Goal: Use online tool/utility: Utilize a website feature to perform a specific function

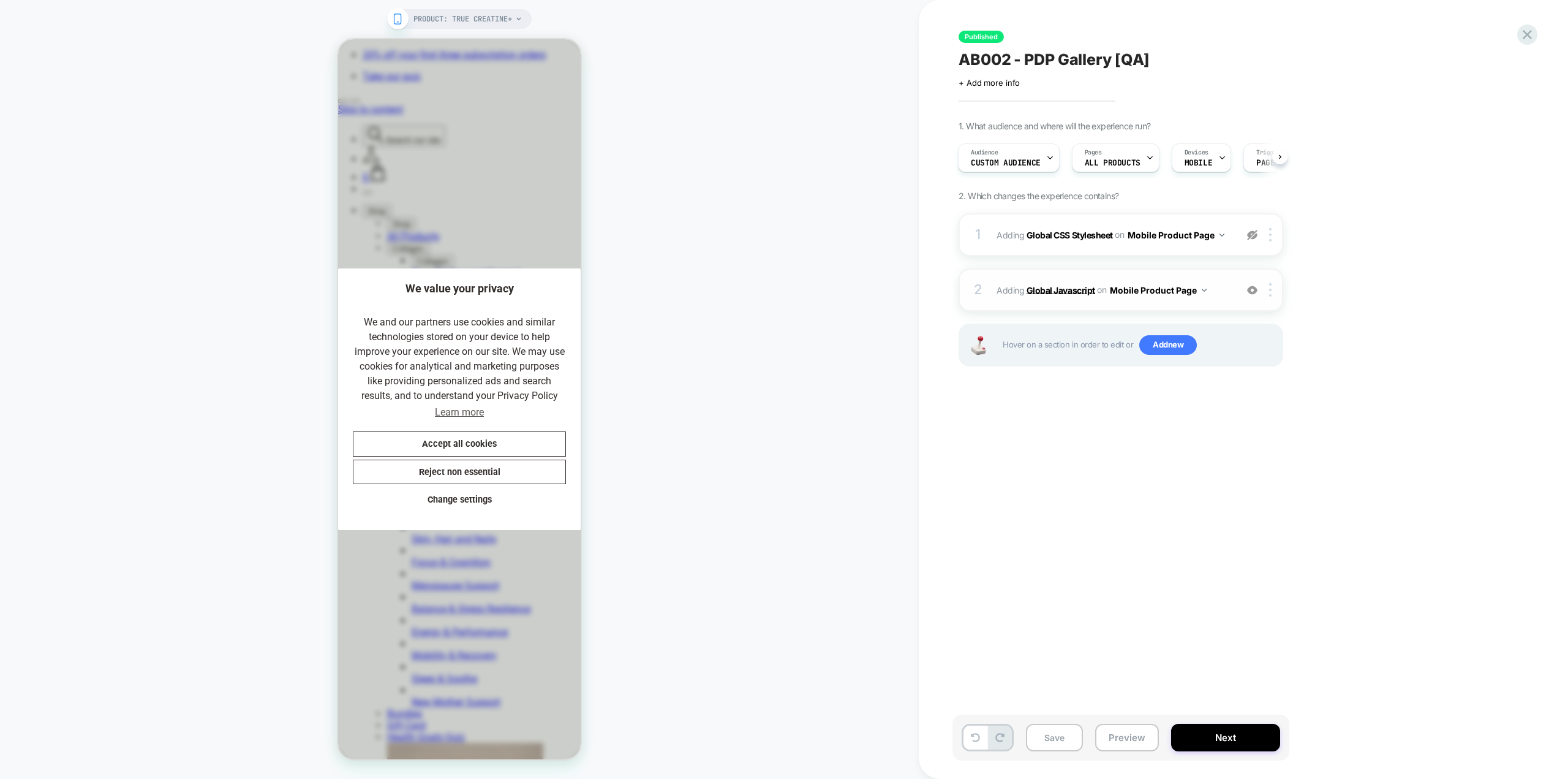
scroll to position [0, 252]
click at [1080, 289] on b "Global Javascript" at bounding box center [1060, 289] width 68 height 10
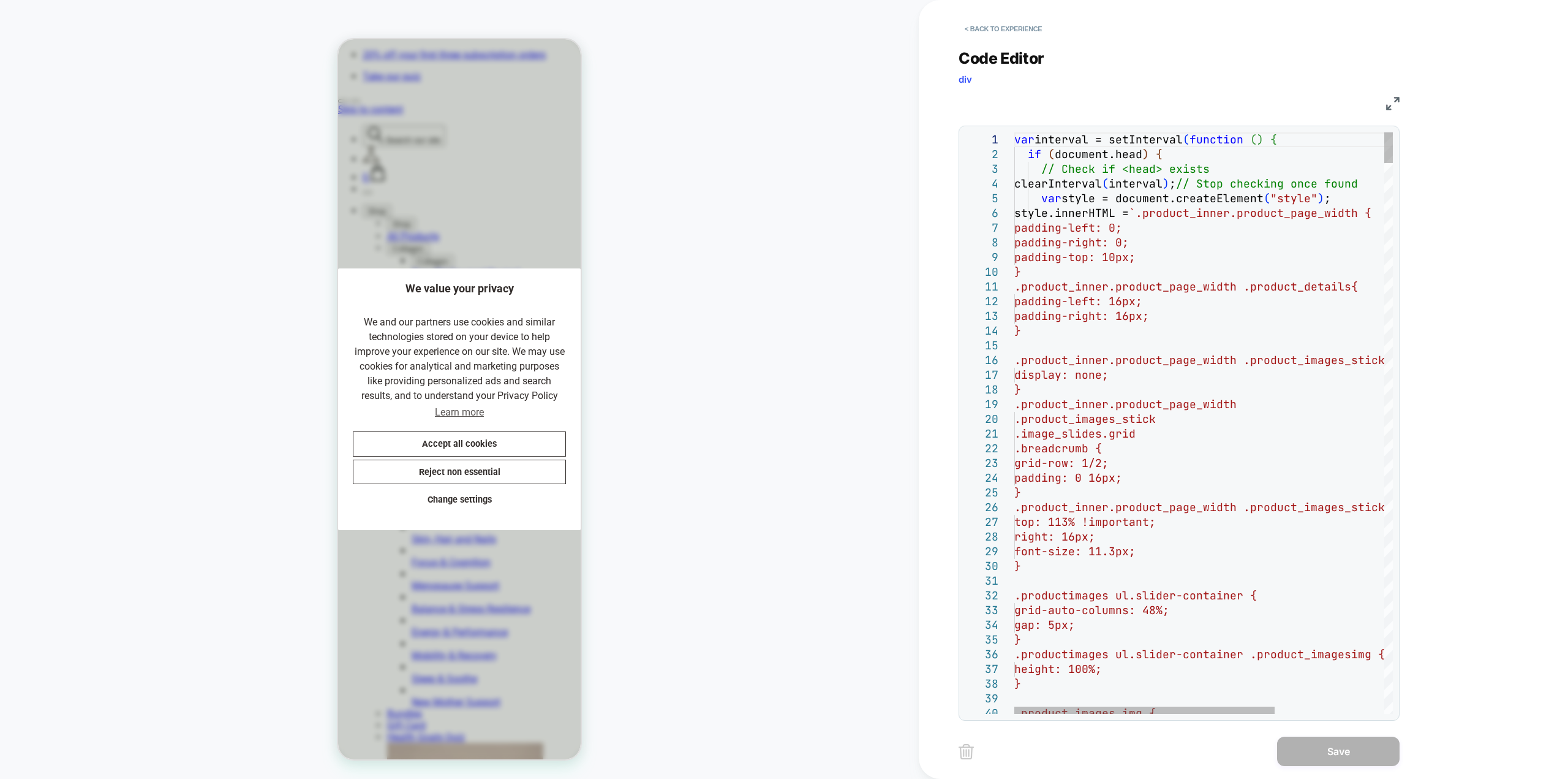
scroll to position [0, 8]
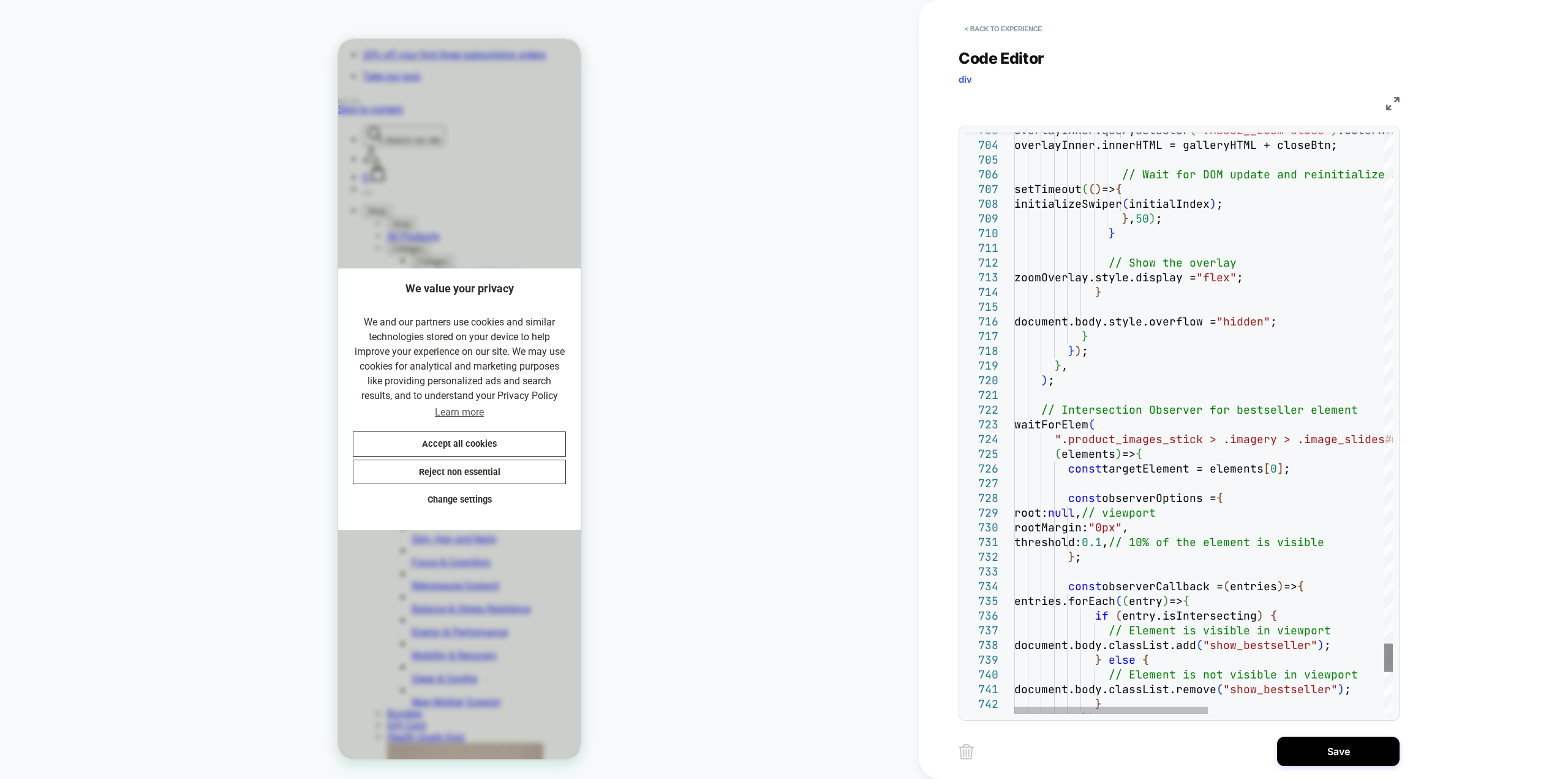
scroll to position [0, 252]
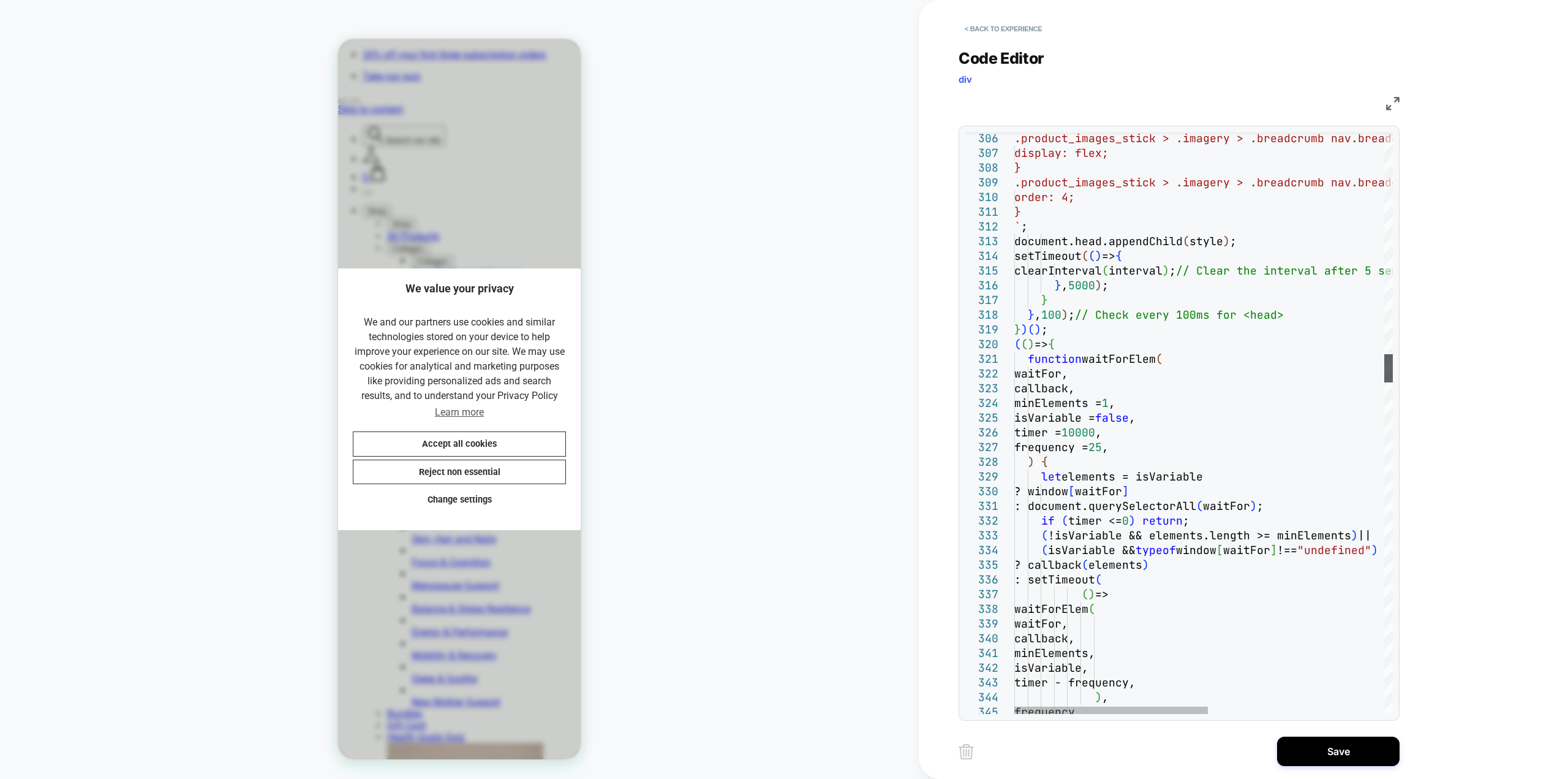
click at [1393, 372] on div at bounding box center [1388, 368] width 8 height 28
drag, startPoint x: 1087, startPoint y: 342, endPoint x: 1006, endPoint y: 331, distance: 81.7
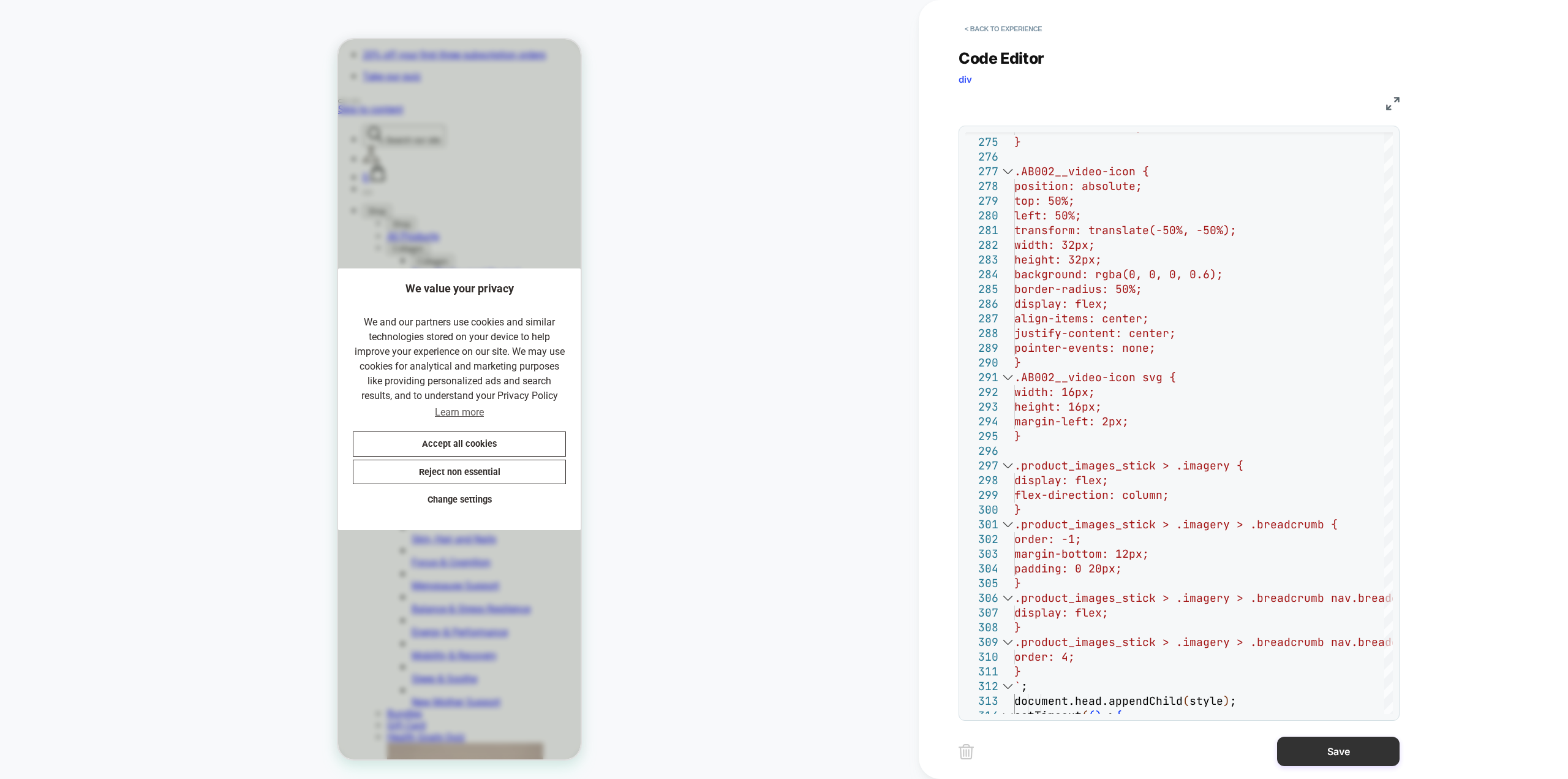
type textarea "**********"
click at [1323, 748] on button "Save" at bounding box center [1338, 751] width 122 height 30
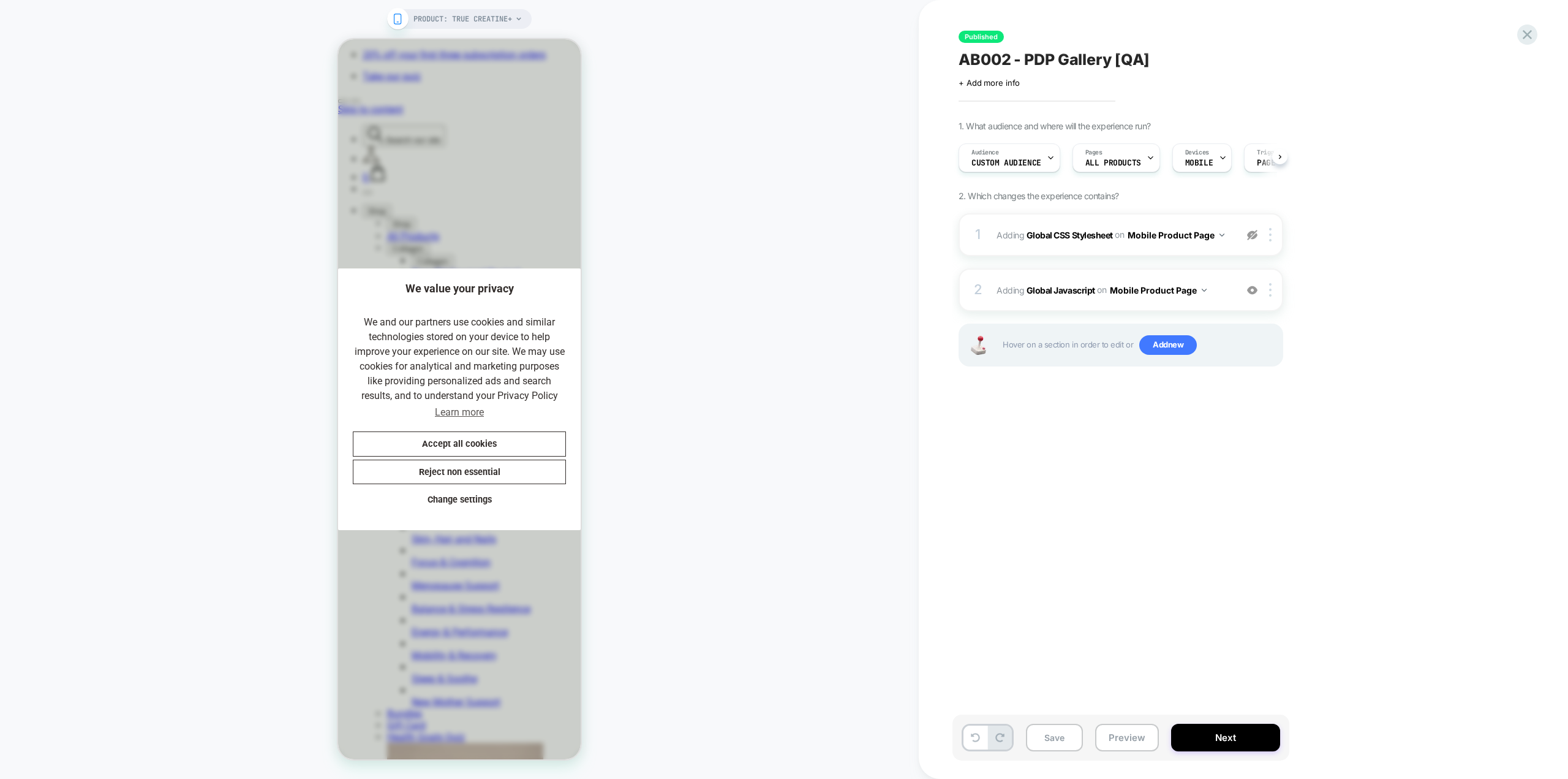
scroll to position [0, 1]
click at [1057, 739] on button "Save" at bounding box center [1054, 737] width 57 height 28
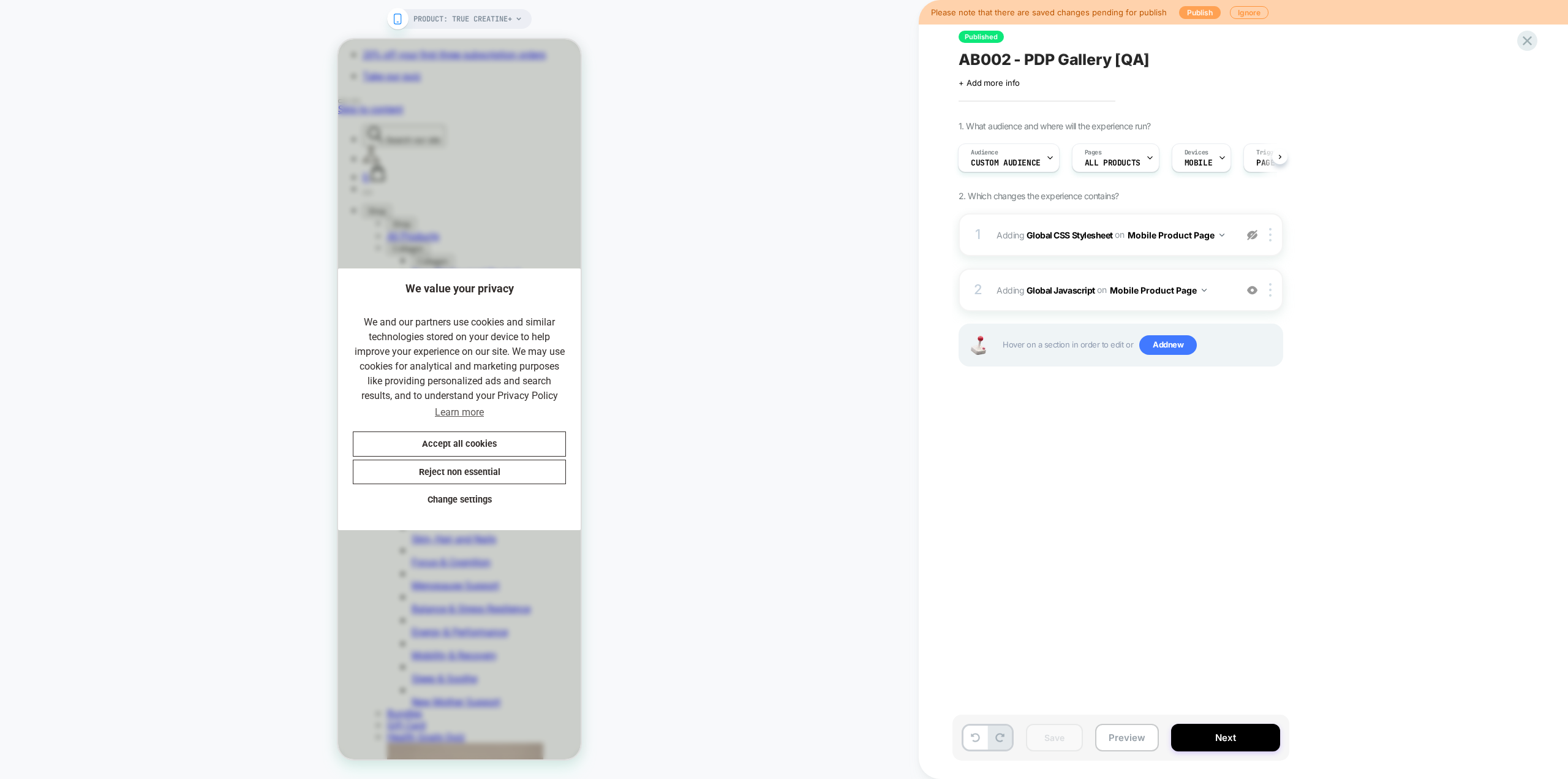
scroll to position [0, 0]
click at [1200, 13] on button "Publish" at bounding box center [1200, 12] width 41 height 13
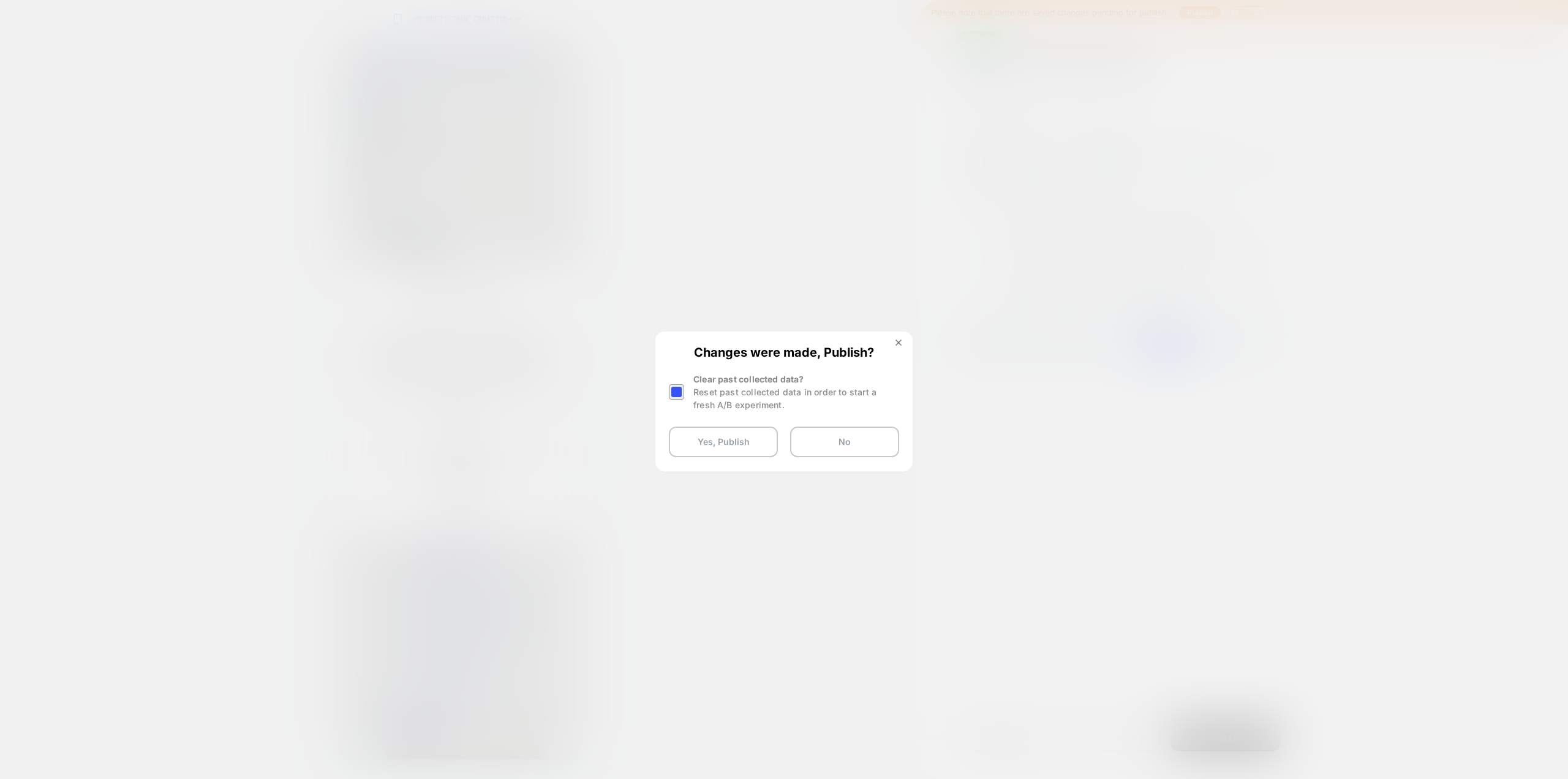
click at [668, 395] on div "Changes were made, Publish? Clear past collected data? Reset past collected dat…" at bounding box center [784, 401] width 255 height 136
click at [681, 390] on div at bounding box center [676, 392] width 15 height 15
click at [726, 440] on button "Yes, Publish" at bounding box center [723, 441] width 109 height 30
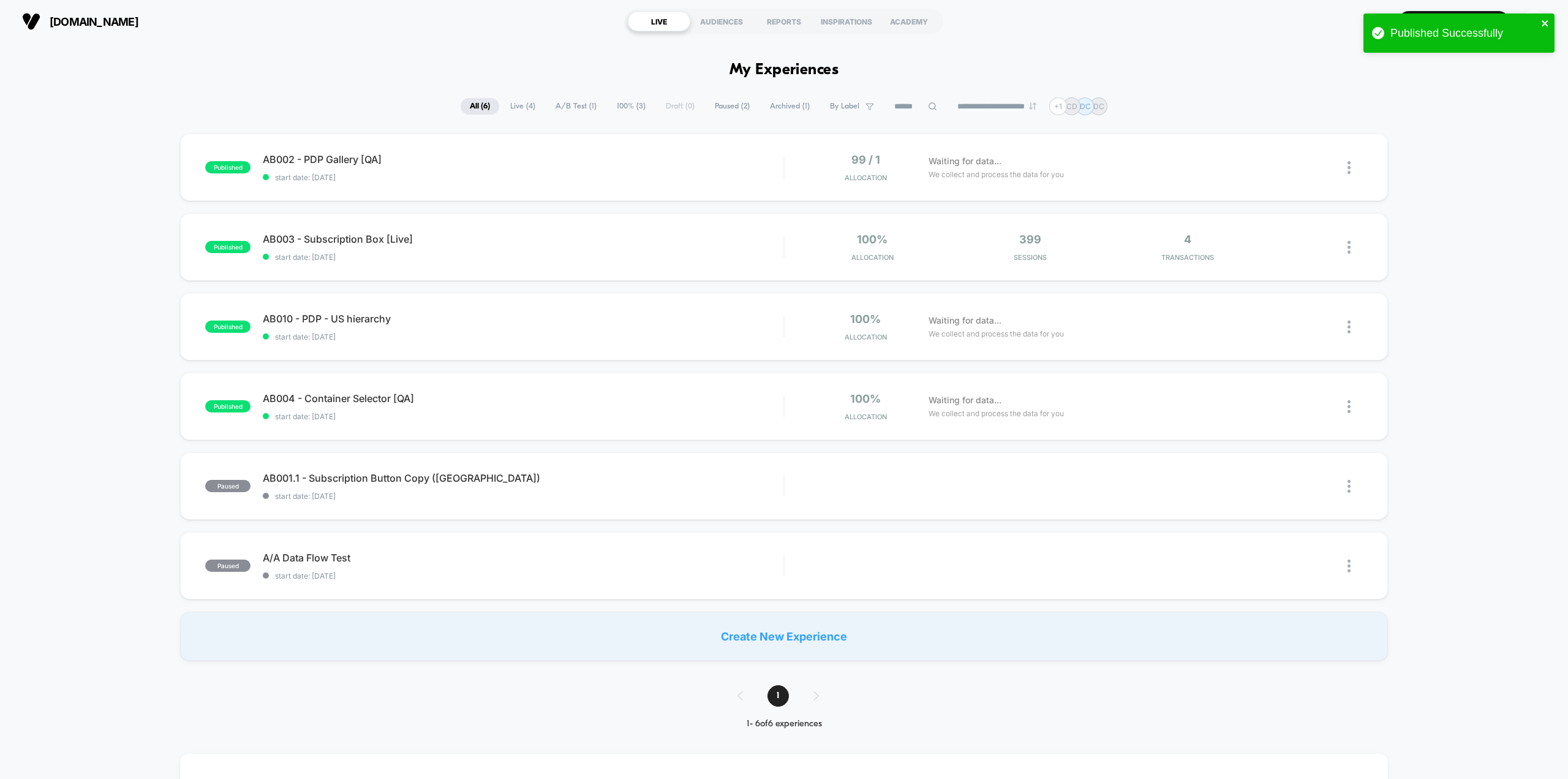
click at [1544, 22] on icon "close" at bounding box center [1545, 24] width 8 height 10
click at [1538, 22] on div "CD" at bounding box center [1534, 21] width 24 height 24
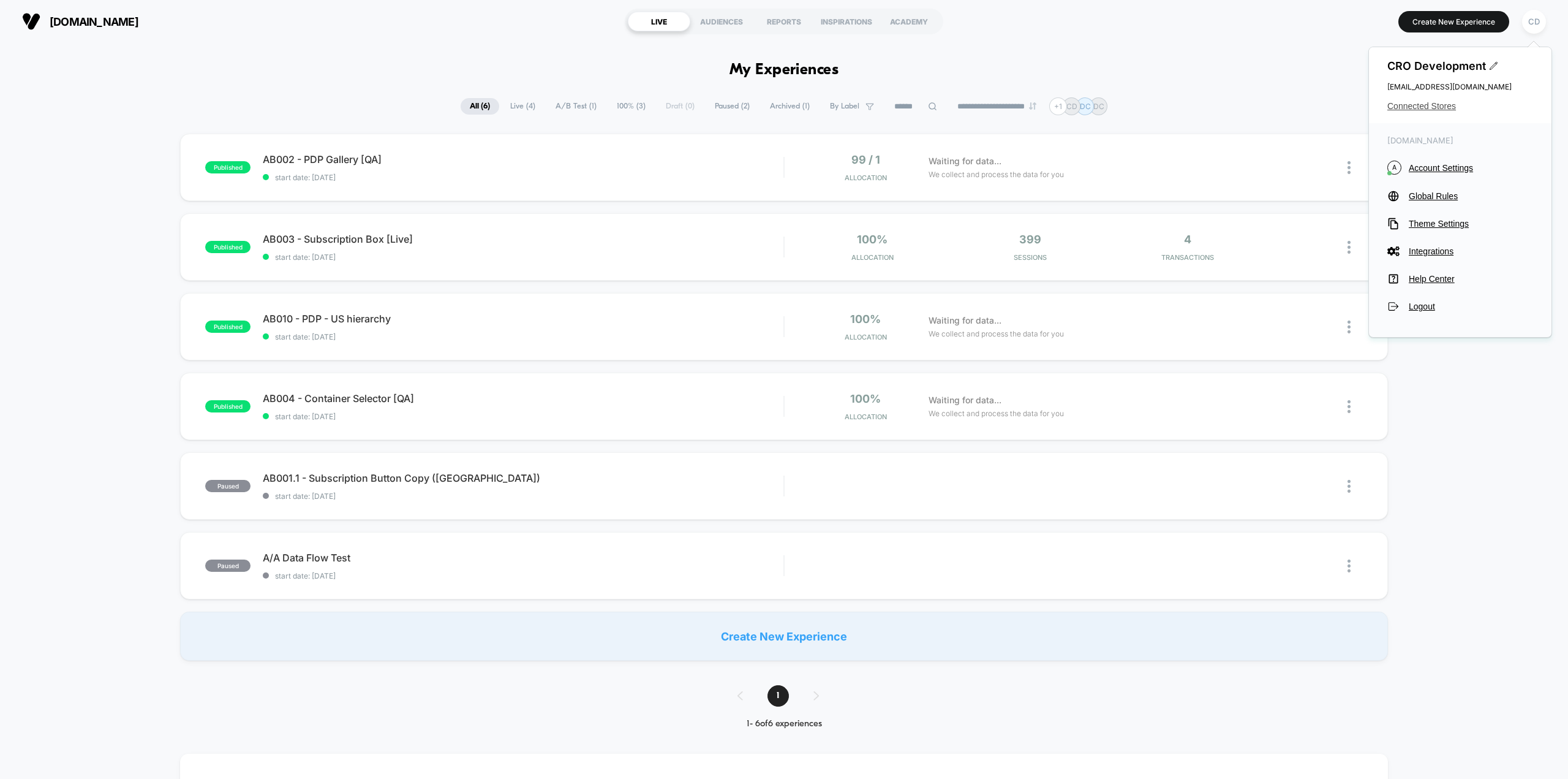
click at [1432, 104] on span "Connected Stores" at bounding box center [1460, 106] width 146 height 10
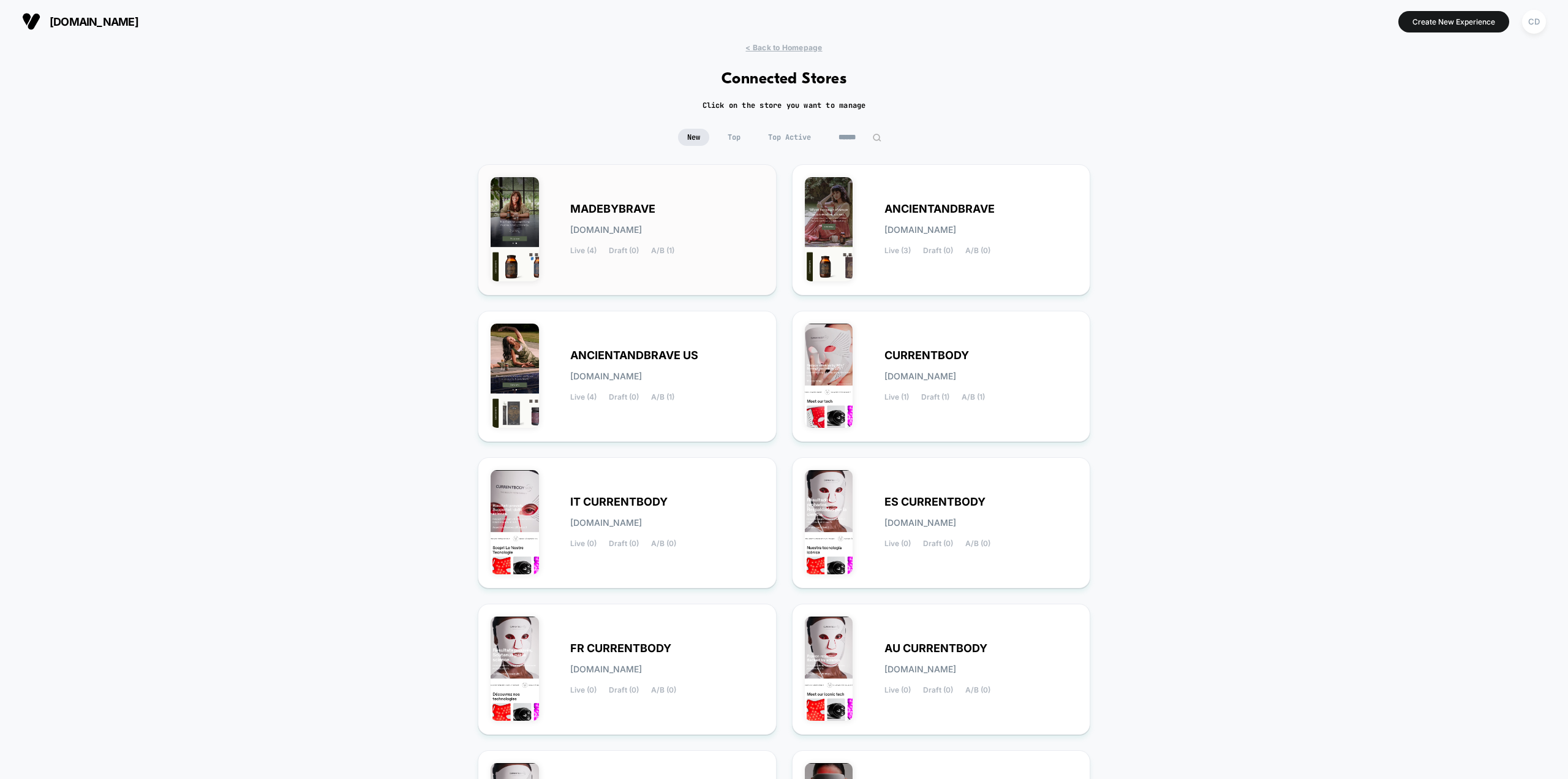
click at [678, 214] on div "MADEBYBRAVE [DOMAIN_NAME] Live (4) Draft (0) A/B (1)" at bounding box center [667, 230] width 194 height 51
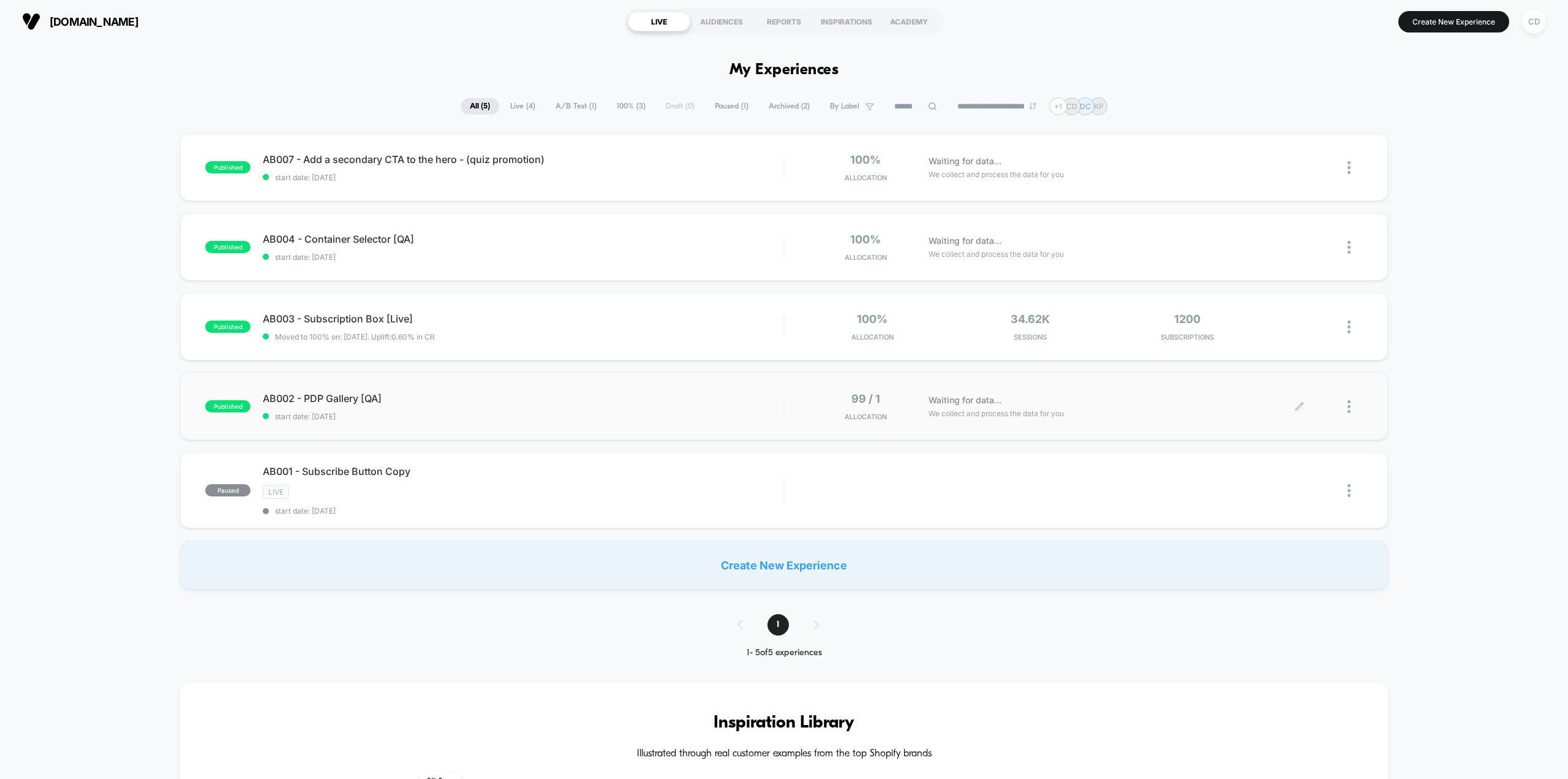
click at [1298, 403] on icon at bounding box center [1299, 406] width 9 height 9
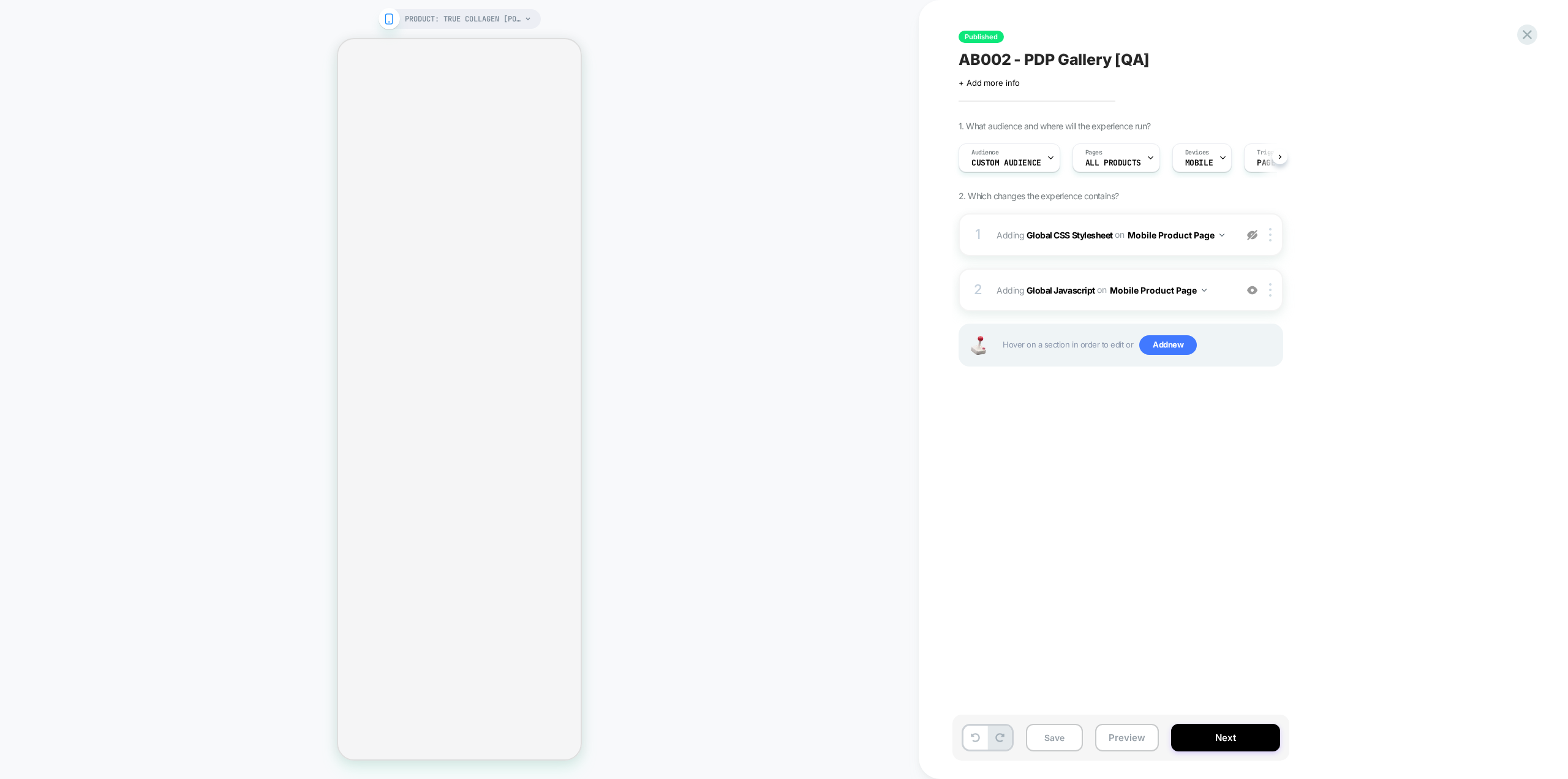
scroll to position [0, 1]
click at [1078, 293] on b "Global Javascript" at bounding box center [1060, 289] width 68 height 10
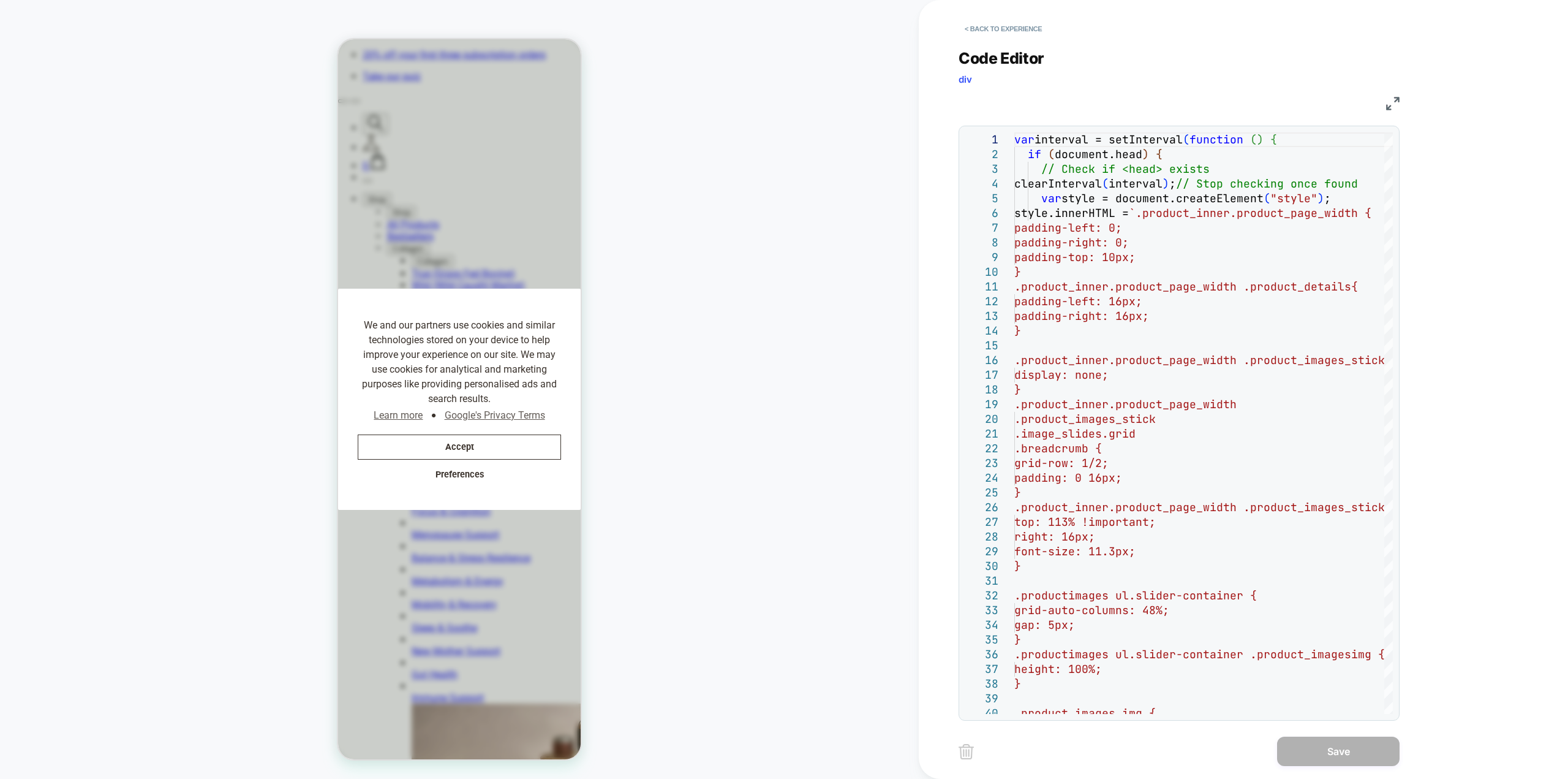
scroll to position [0, 0]
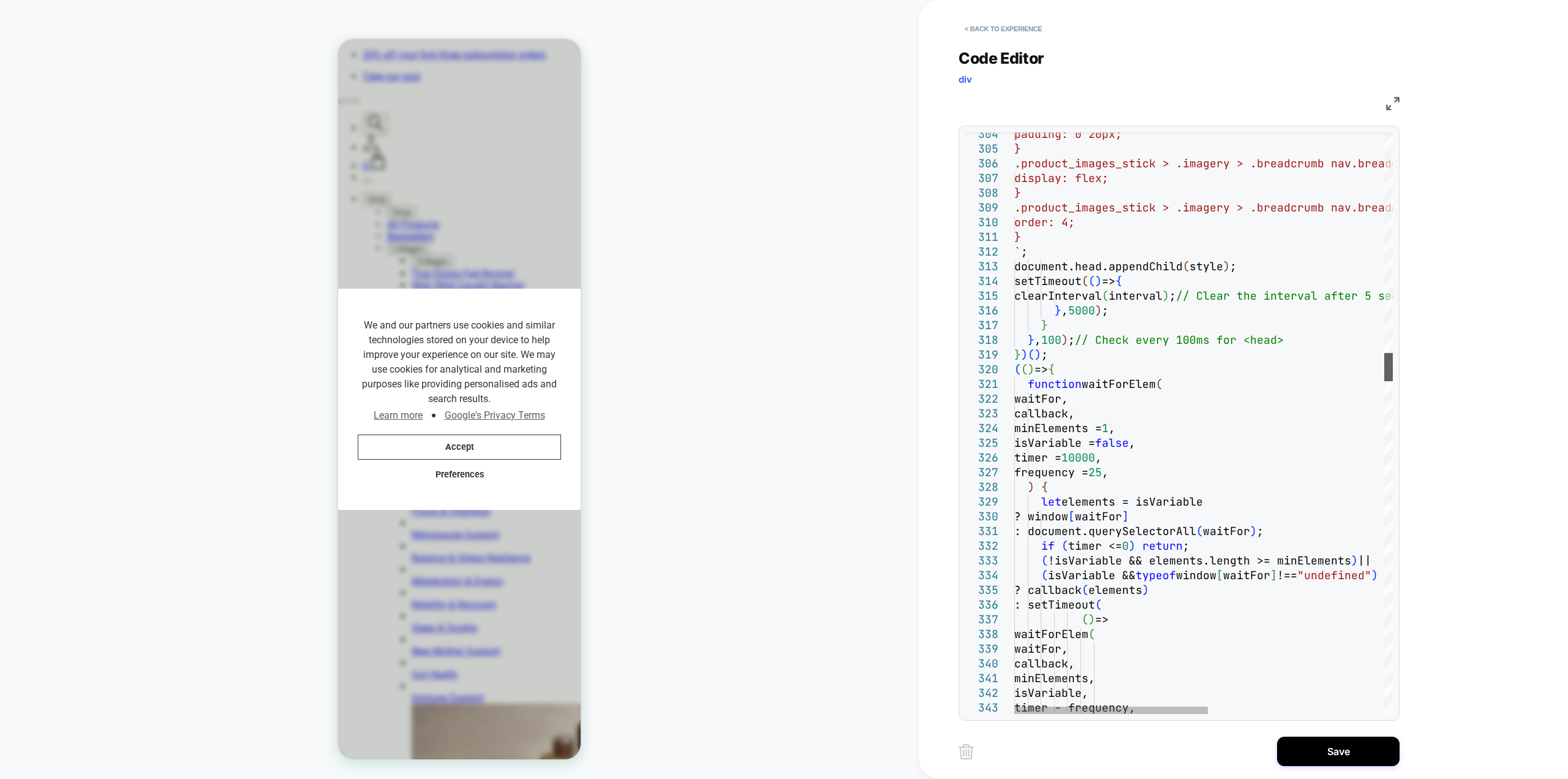
click at [1384, 380] on div at bounding box center [1388, 367] width 8 height 28
drag, startPoint x: 1077, startPoint y: 365, endPoint x: 1008, endPoint y: 354, distance: 69.9
type textarea "**********"
click at [1311, 736] on button "Save" at bounding box center [1338, 751] width 122 height 30
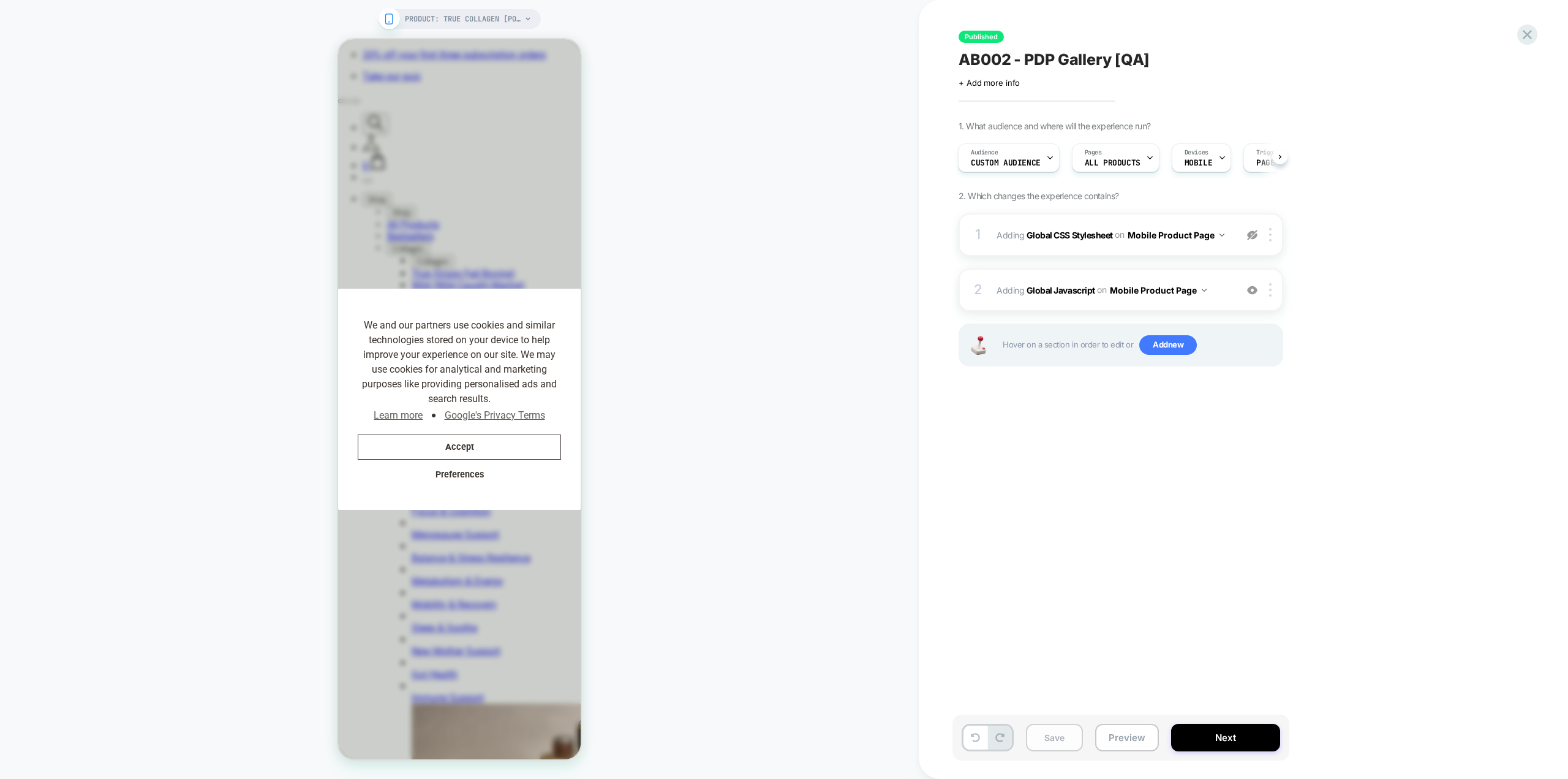
click at [1053, 736] on button "Save" at bounding box center [1054, 737] width 57 height 28
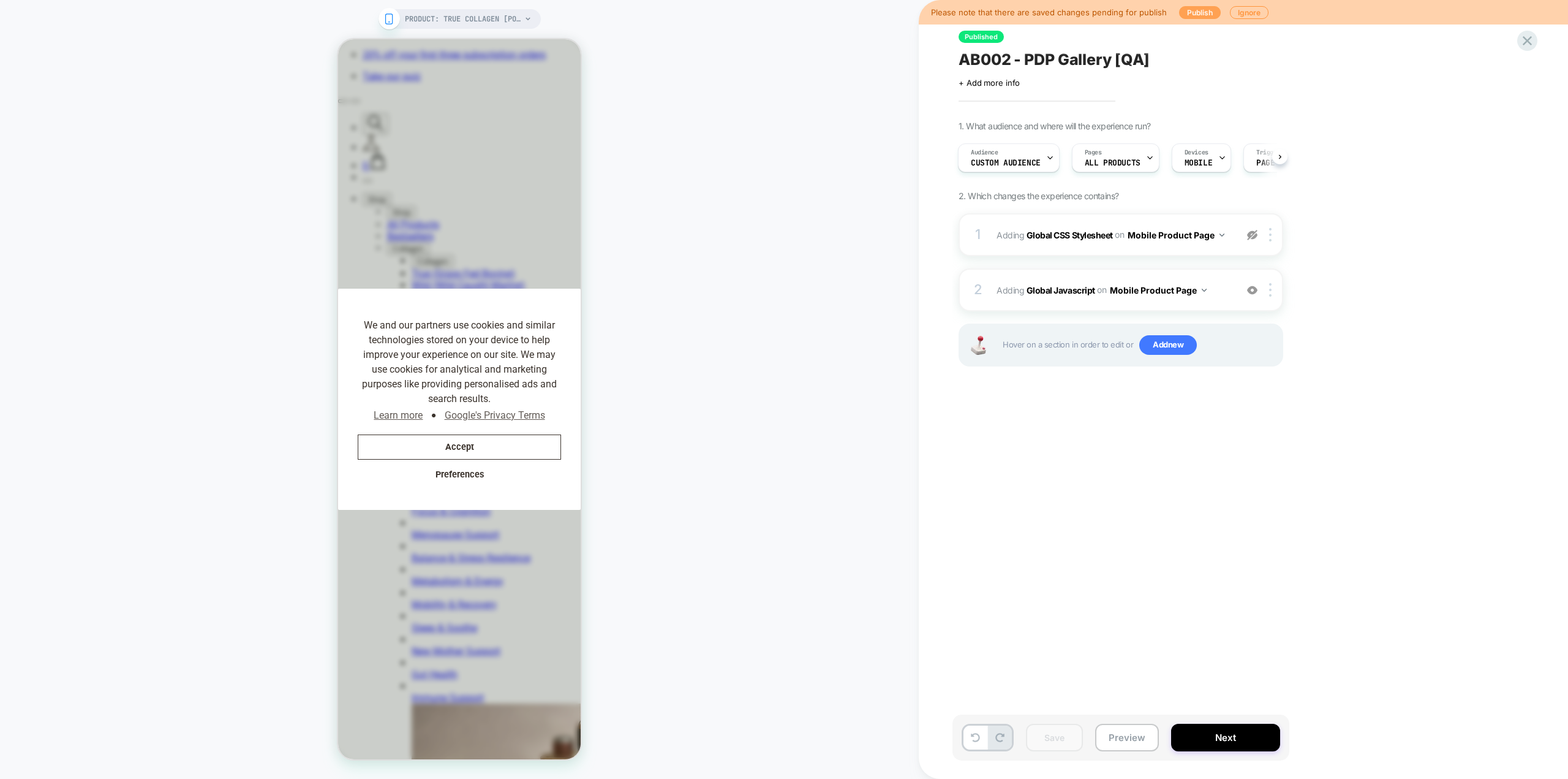
click at [1205, 12] on button "Publish" at bounding box center [1200, 12] width 41 height 13
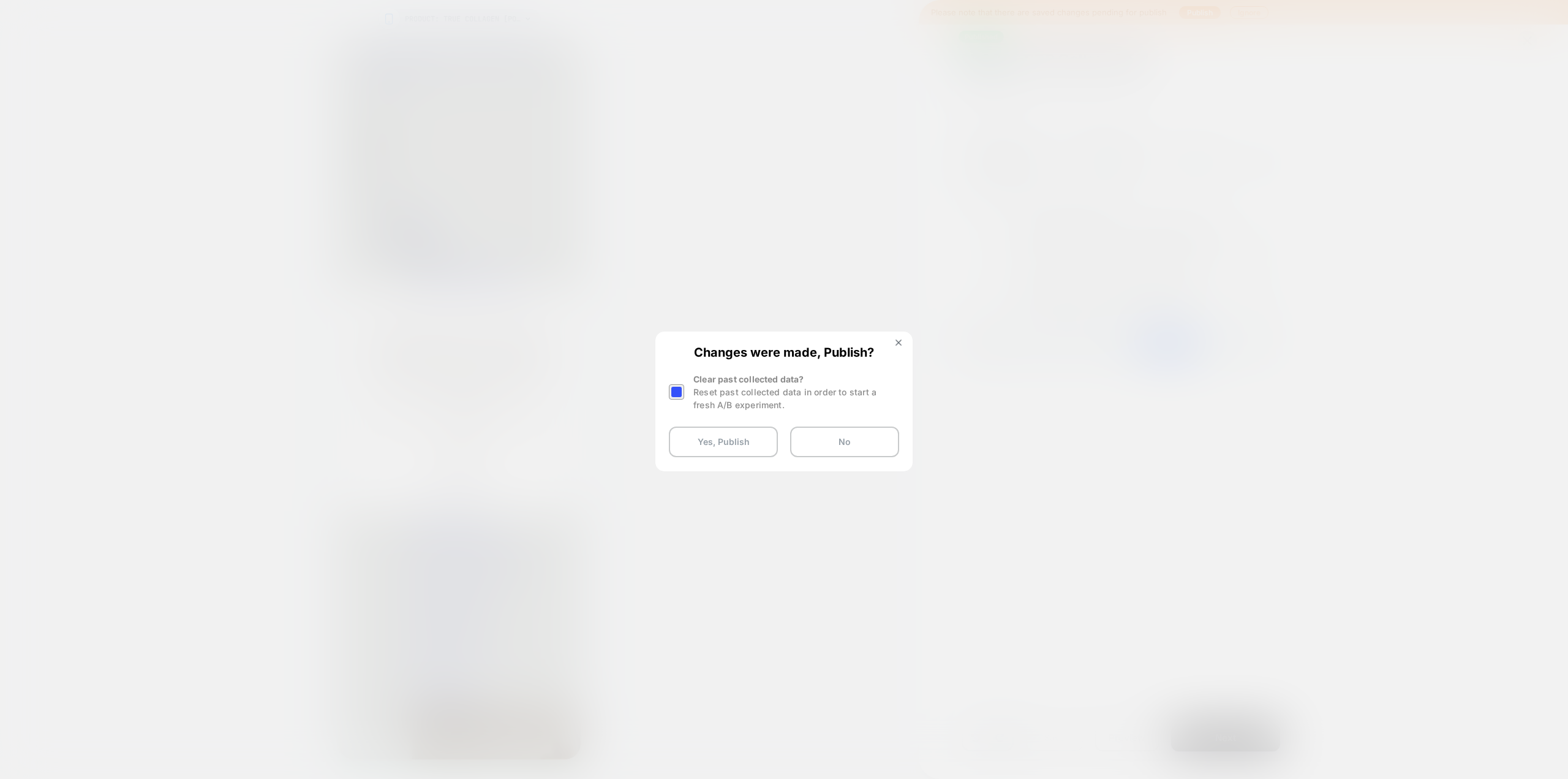
click at [681, 388] on div at bounding box center [676, 392] width 15 height 15
click at [703, 436] on button "Yes, Publish" at bounding box center [723, 441] width 109 height 30
